Goal: Task Accomplishment & Management: Manage account settings

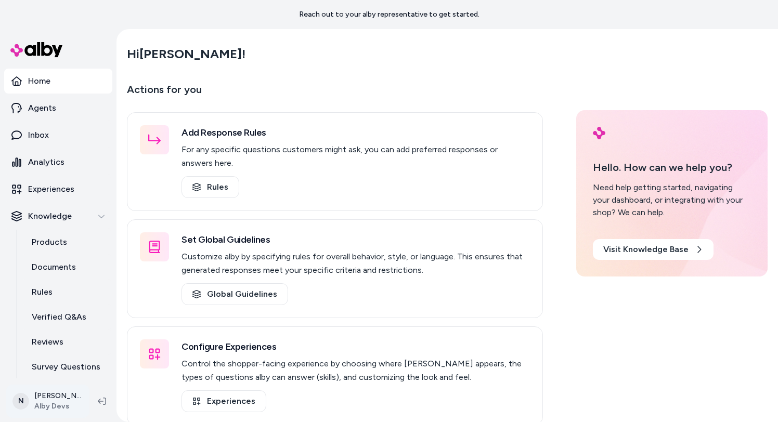
click at [41, 393] on html "Reach out to your alby representative to get started. Home Agents Inbox Analyti…" at bounding box center [389, 211] width 778 height 422
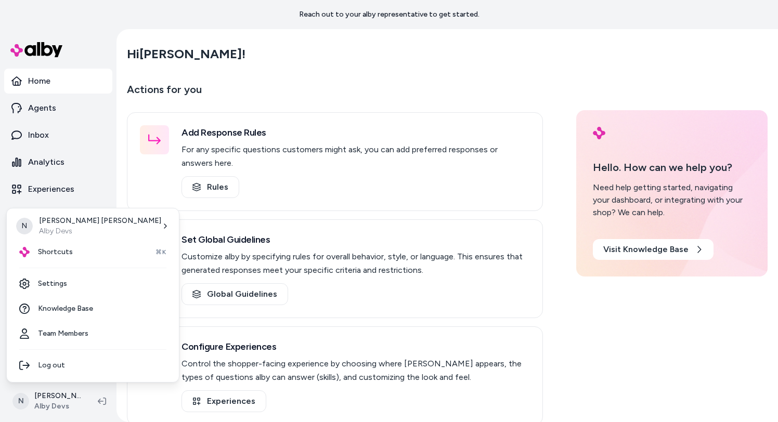
click at [47, 400] on html "Reach out to your alby representative to get started. Home Agents Inbox Analyti…" at bounding box center [389, 211] width 778 height 422
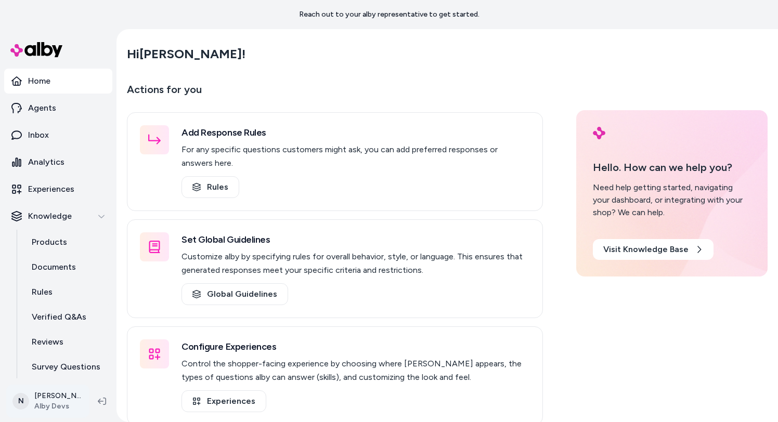
click at [48, 403] on html "Reach out to your alby representative to get started. Home Agents Inbox Analyti…" at bounding box center [389, 211] width 778 height 422
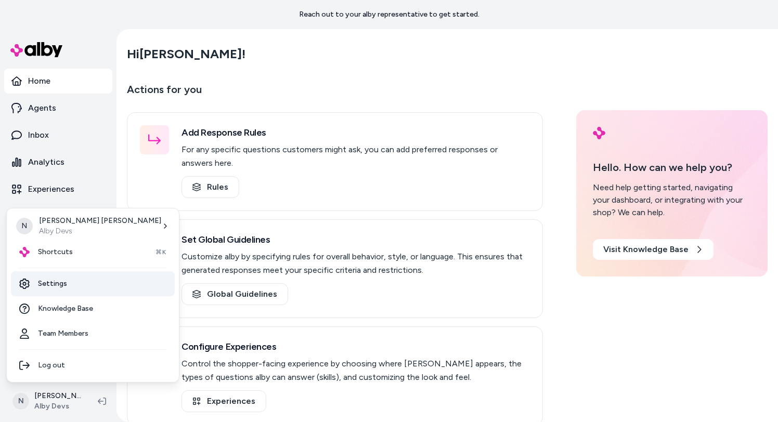
click at [71, 290] on link "Settings" at bounding box center [93, 284] width 164 height 25
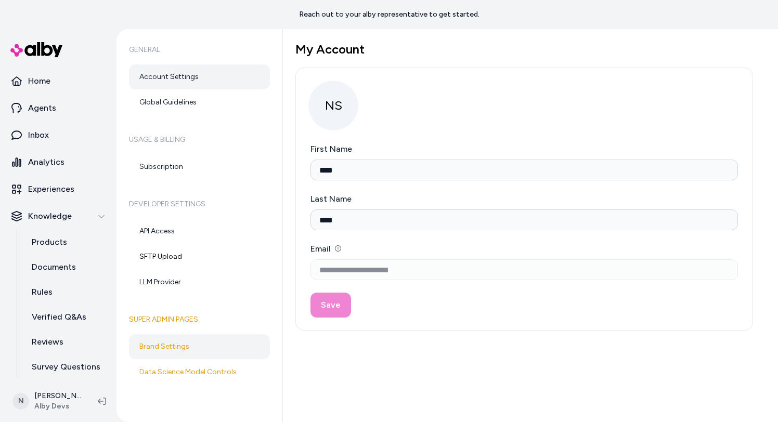
click at [211, 336] on link "Brand Settings" at bounding box center [199, 347] width 141 height 25
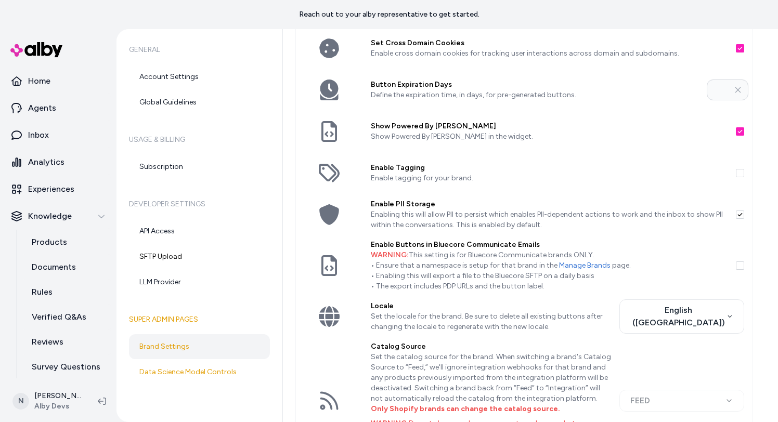
scroll to position [229, 0]
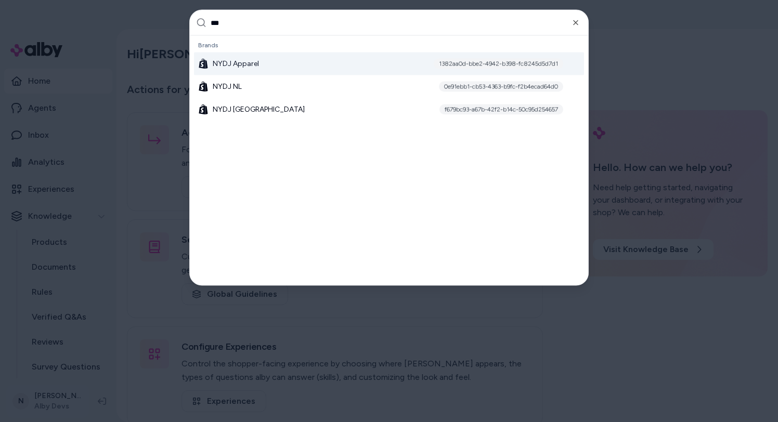
type input "****"
